Goal: Information Seeking & Learning: Learn about a topic

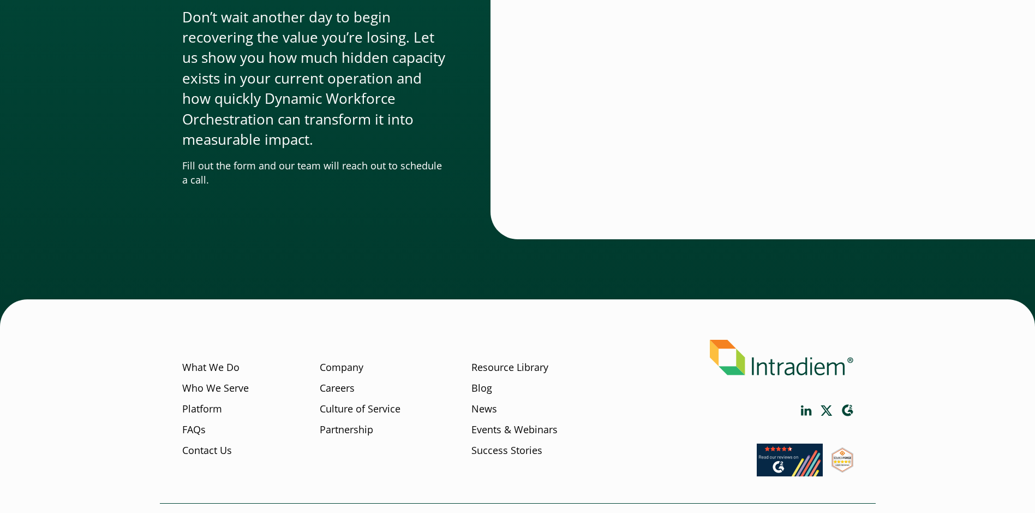
scroll to position [3299, 0]
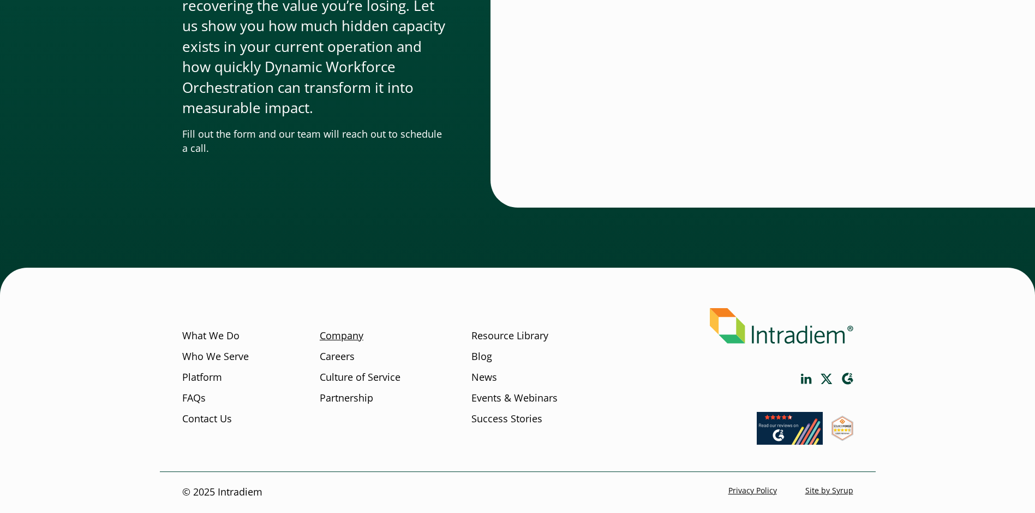
click at [340, 333] on link "Company" at bounding box center [342, 336] width 44 height 14
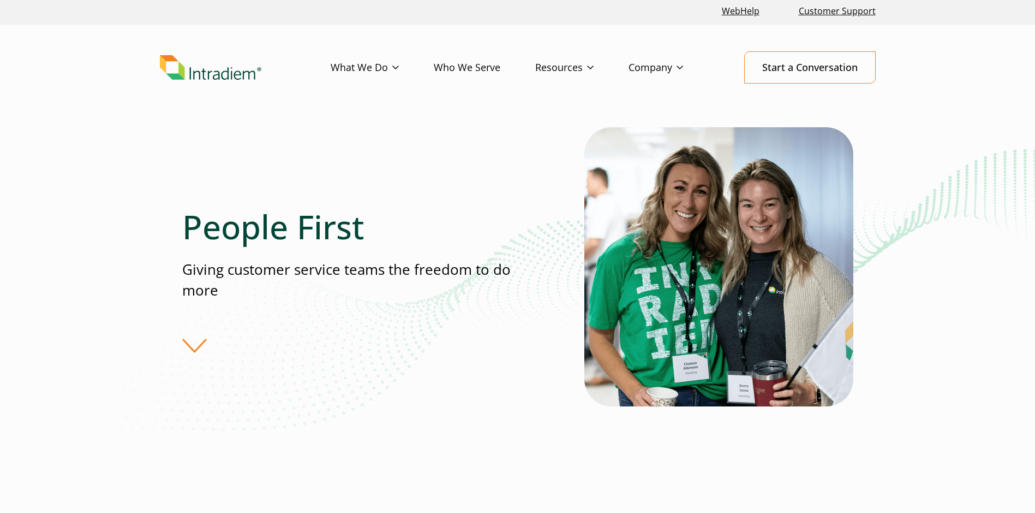
click at [212, 343] on div "People First Giving customer service teams the freedom to do more" at bounding box center [383, 280] width 402 height 146
click at [204, 343] on div "People First Giving customer service teams the freedom to do more" at bounding box center [383, 280] width 402 height 146
click at [582, 67] on link "Resources" at bounding box center [581, 68] width 93 height 32
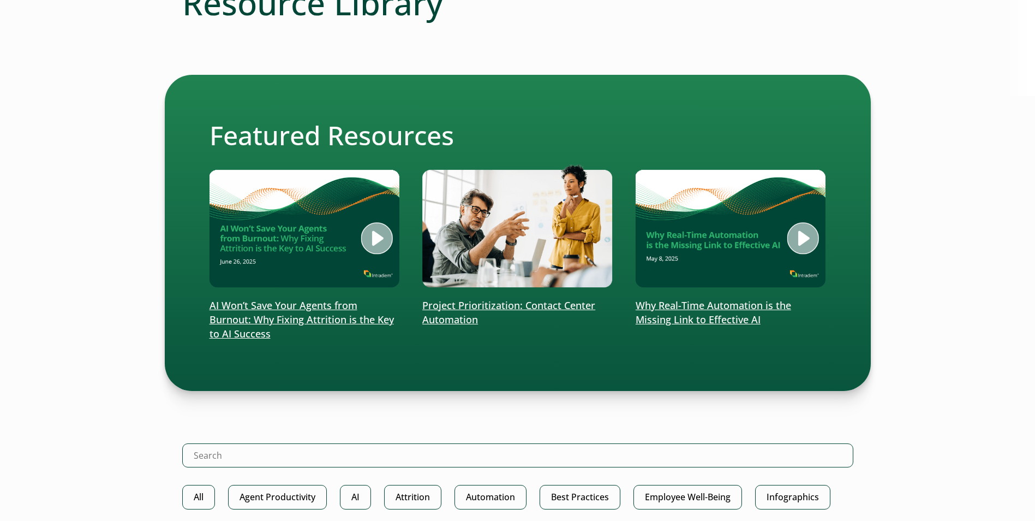
scroll to position [185, 0]
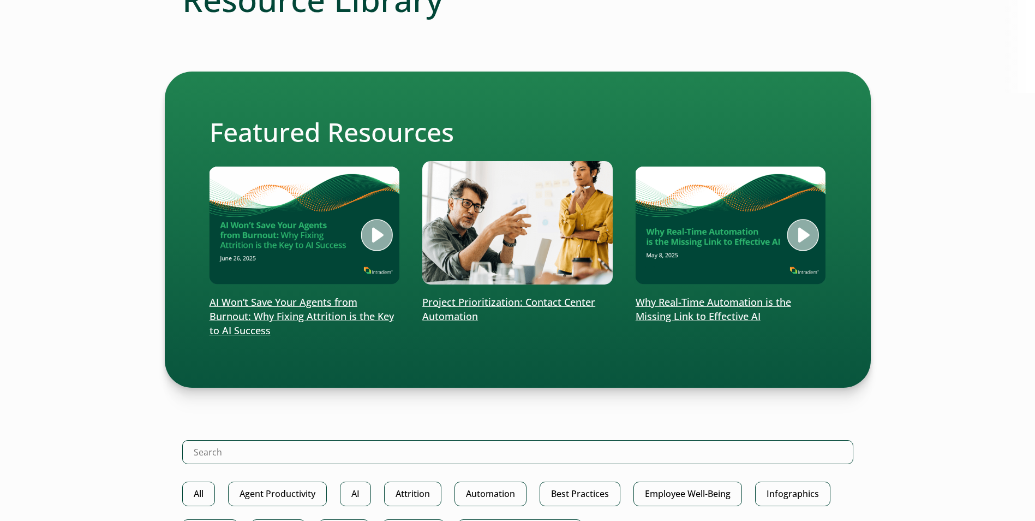
click at [443, 320] on p "Project Prioritization: Contact Center Automation" at bounding box center [517, 309] width 191 height 28
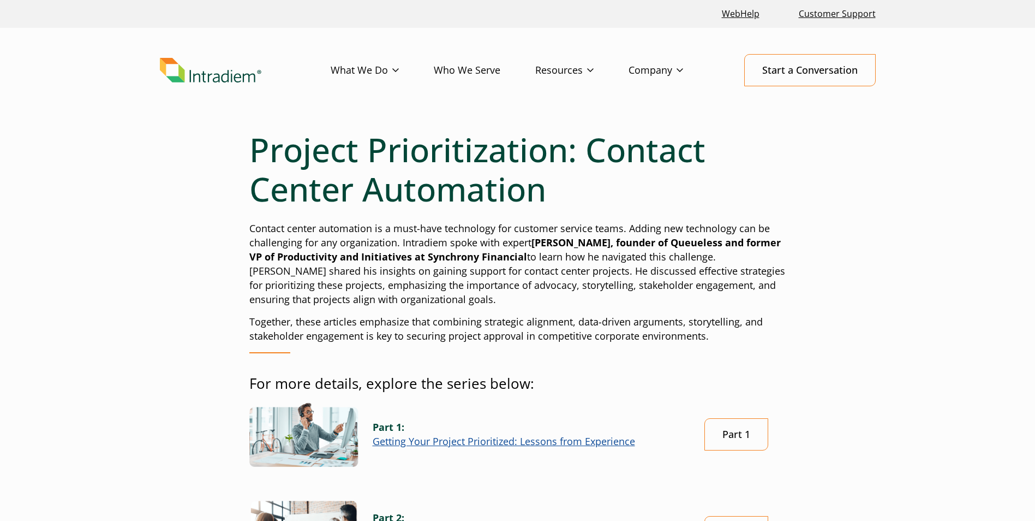
click at [492, 74] on link "Who We Serve" at bounding box center [485, 71] width 102 height 32
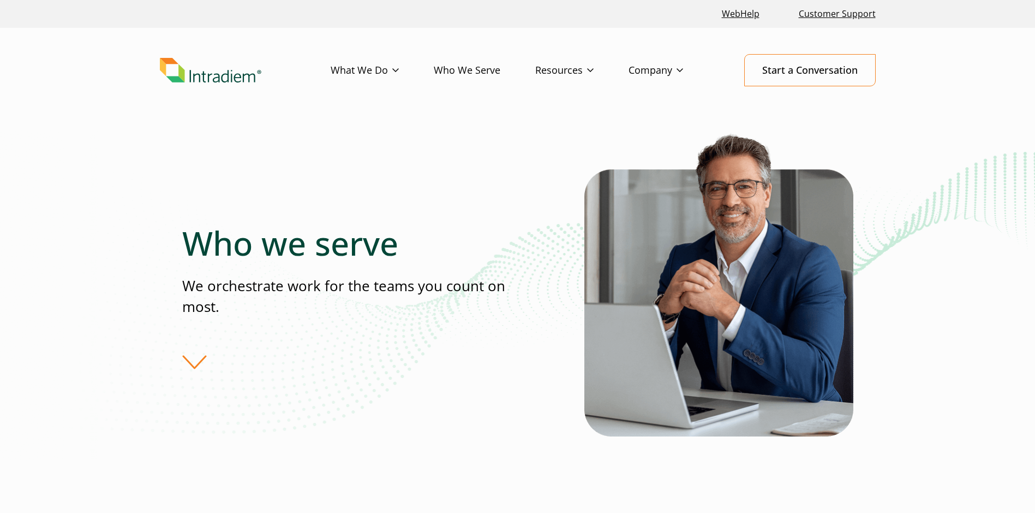
click at [191, 359] on div "Who we serve We orchestrate work for the teams you count on most." at bounding box center [383, 296] width 402 height 146
click at [191, 361] on div "Who we serve We orchestrate work for the teams you count on most." at bounding box center [383, 296] width 402 height 146
